Goal: Task Accomplishment & Management: Manage account settings

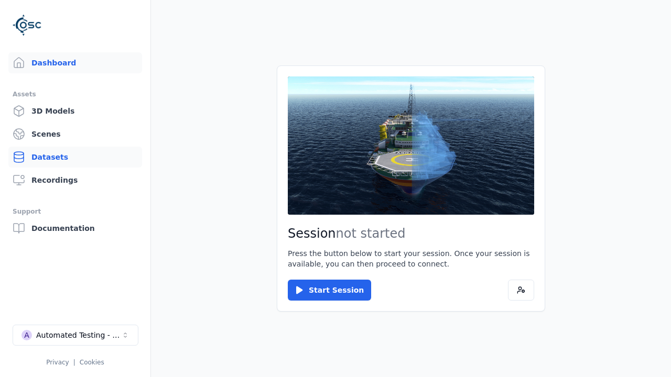
click at [75, 157] on link "Datasets" at bounding box center [75, 157] width 134 height 21
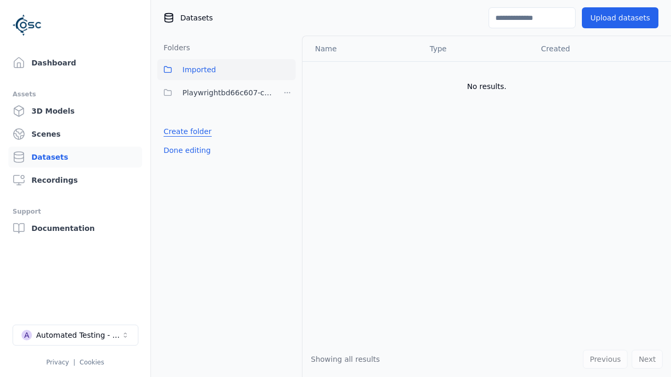
click at [185, 132] on link "Create folder" at bounding box center [187, 131] width 48 height 10
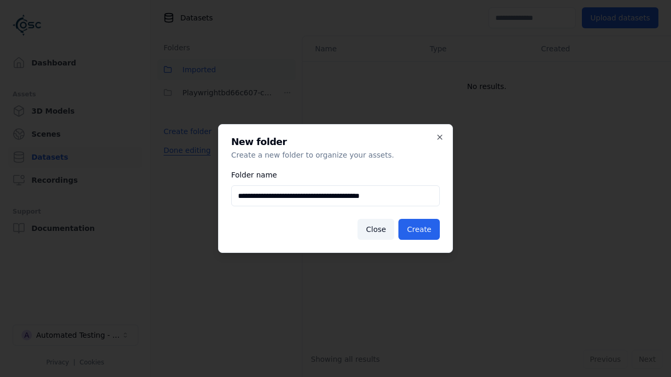
click at [185, 160] on button "Done editing" at bounding box center [187, 150] width 60 height 19
click at [176, 155] on button "Done editing" at bounding box center [187, 150] width 60 height 19
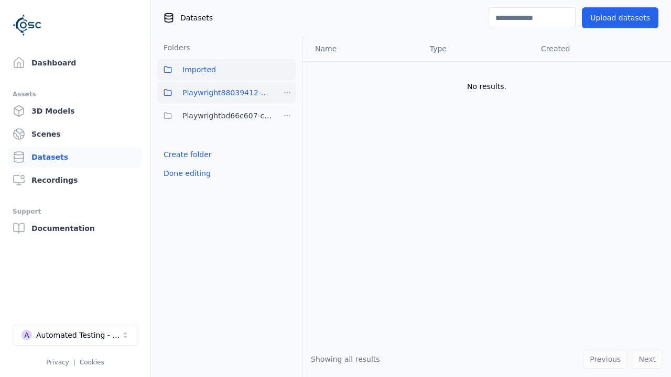
click at [287, 93] on html "Support Dashboard Assets 3D Models Scenes Datasets Recordings Support Documenta…" at bounding box center [335, 188] width 671 height 377
click at [287, 130] on div "Rename" at bounding box center [291, 131] width 70 height 17
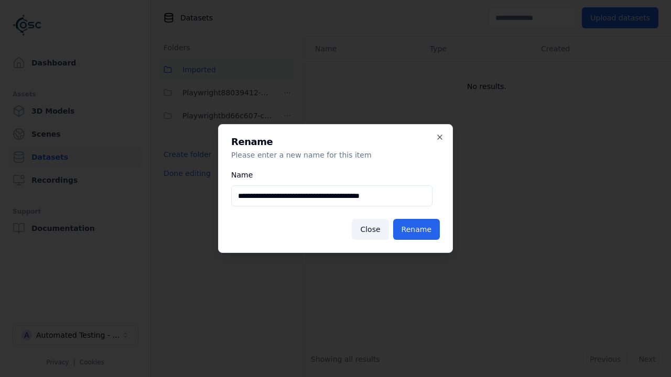
click at [331, 196] on input "**********" at bounding box center [331, 196] width 201 height 21
type input "**********"
click at [418, 230] on button "Rename" at bounding box center [416, 229] width 47 height 21
click at [185, 173] on button "Done editing" at bounding box center [187, 173] width 60 height 19
click at [176, 164] on button "Done editing" at bounding box center [187, 173] width 60 height 19
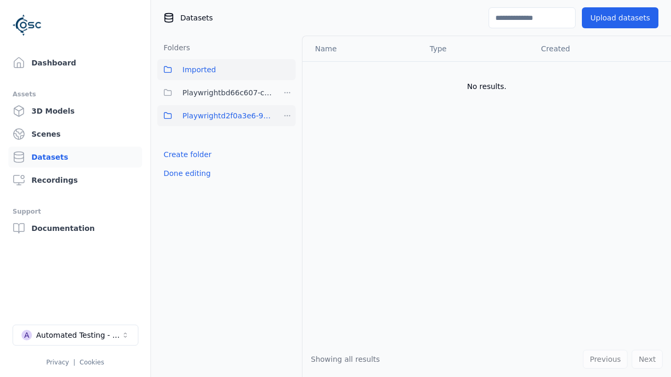
click at [287, 116] on html "Support Dashboard Assets 3D Models Scenes Datasets Recordings Support Documenta…" at bounding box center [335, 188] width 671 height 377
click at [287, 170] on div "Delete" at bounding box center [291, 170] width 70 height 17
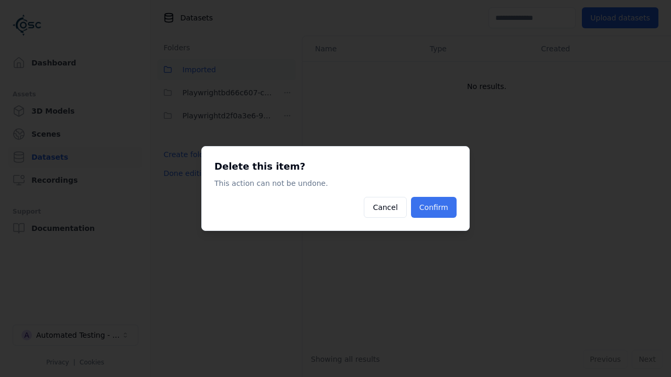
click at [434, 208] on button "Confirm" at bounding box center [434, 207] width 46 height 21
